Goal: Transaction & Acquisition: Book appointment/travel/reservation

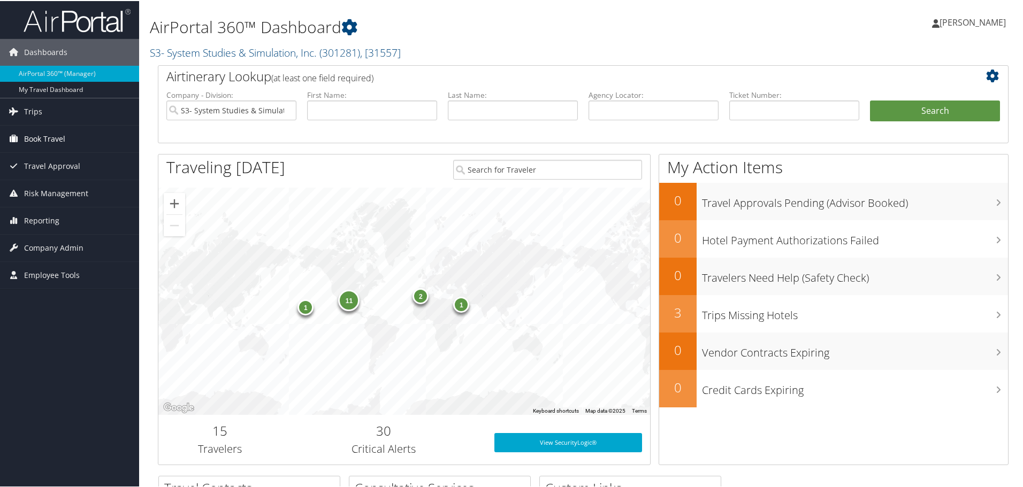
click at [24, 134] on span "Book Travel" at bounding box center [44, 138] width 41 height 27
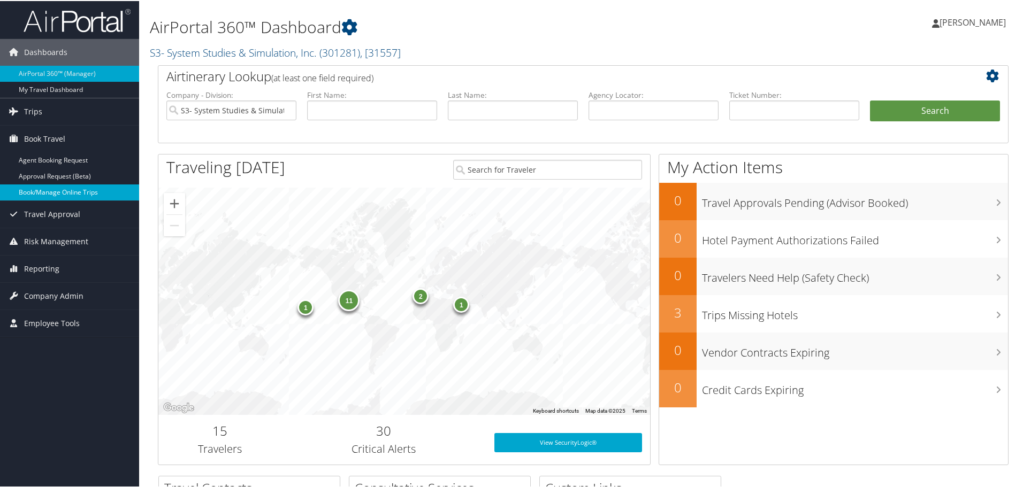
click at [52, 192] on link "Book/Manage Online Trips" at bounding box center [69, 192] width 139 height 16
